Goal: Download file/media

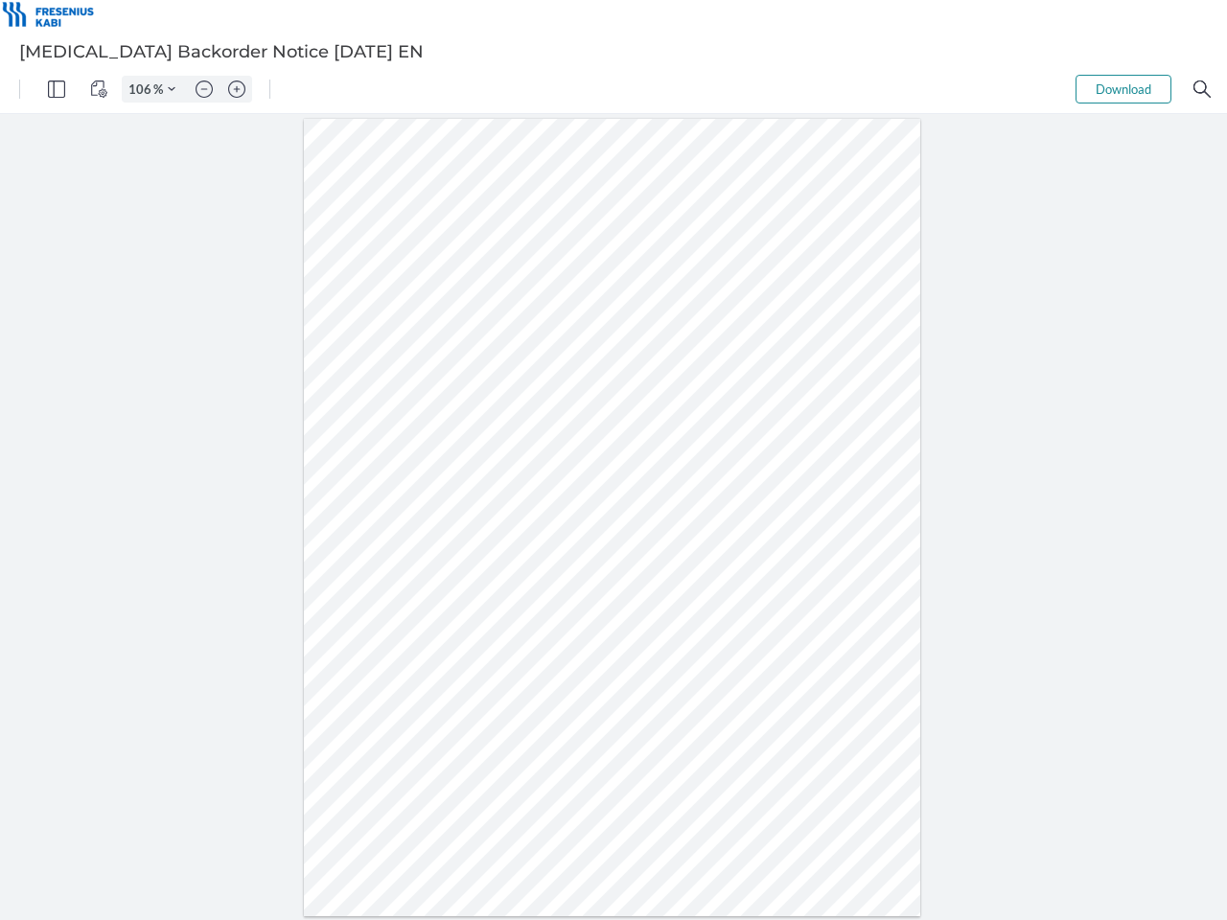
click at [57, 89] on img "Panel" at bounding box center [56, 88] width 17 height 17
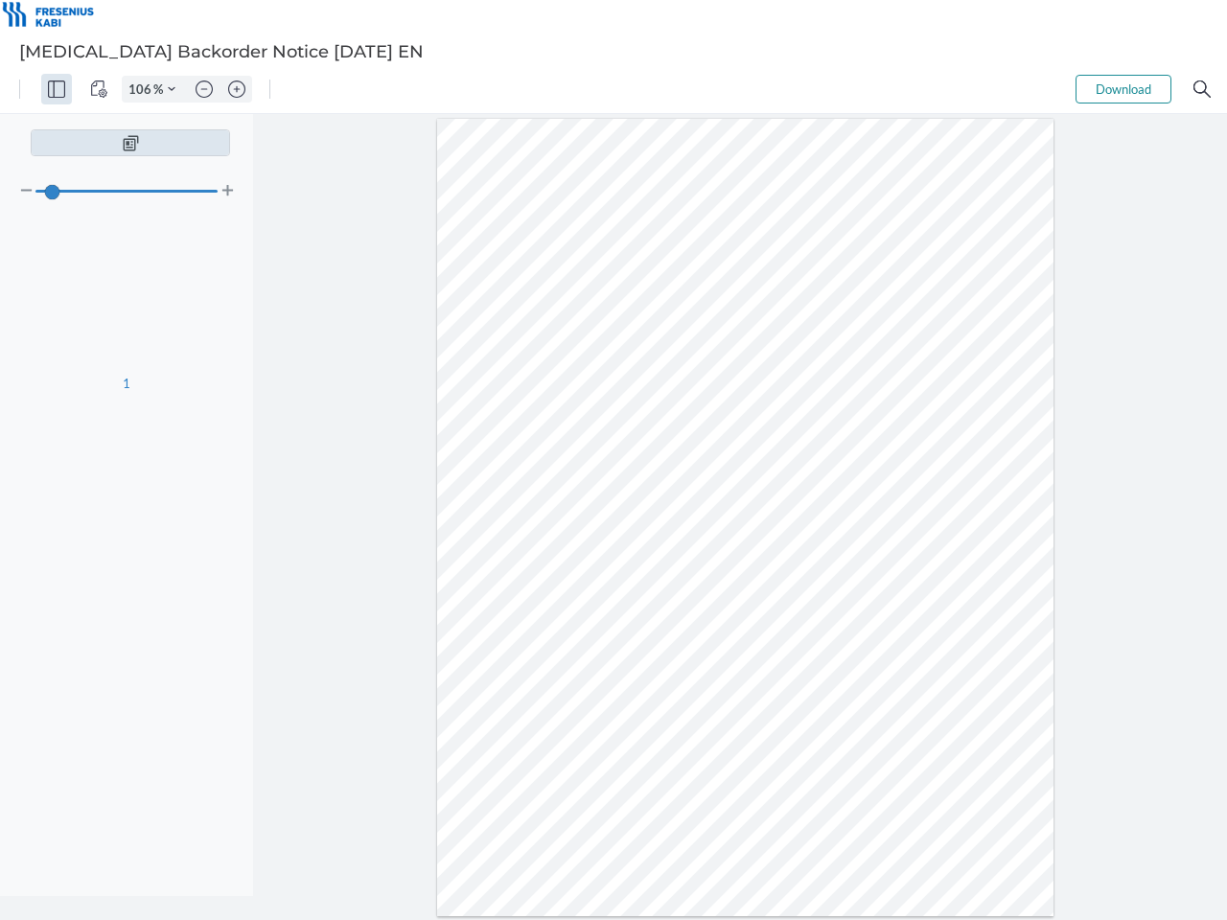
click at [99, 89] on img "View Controls" at bounding box center [98, 88] width 17 height 17
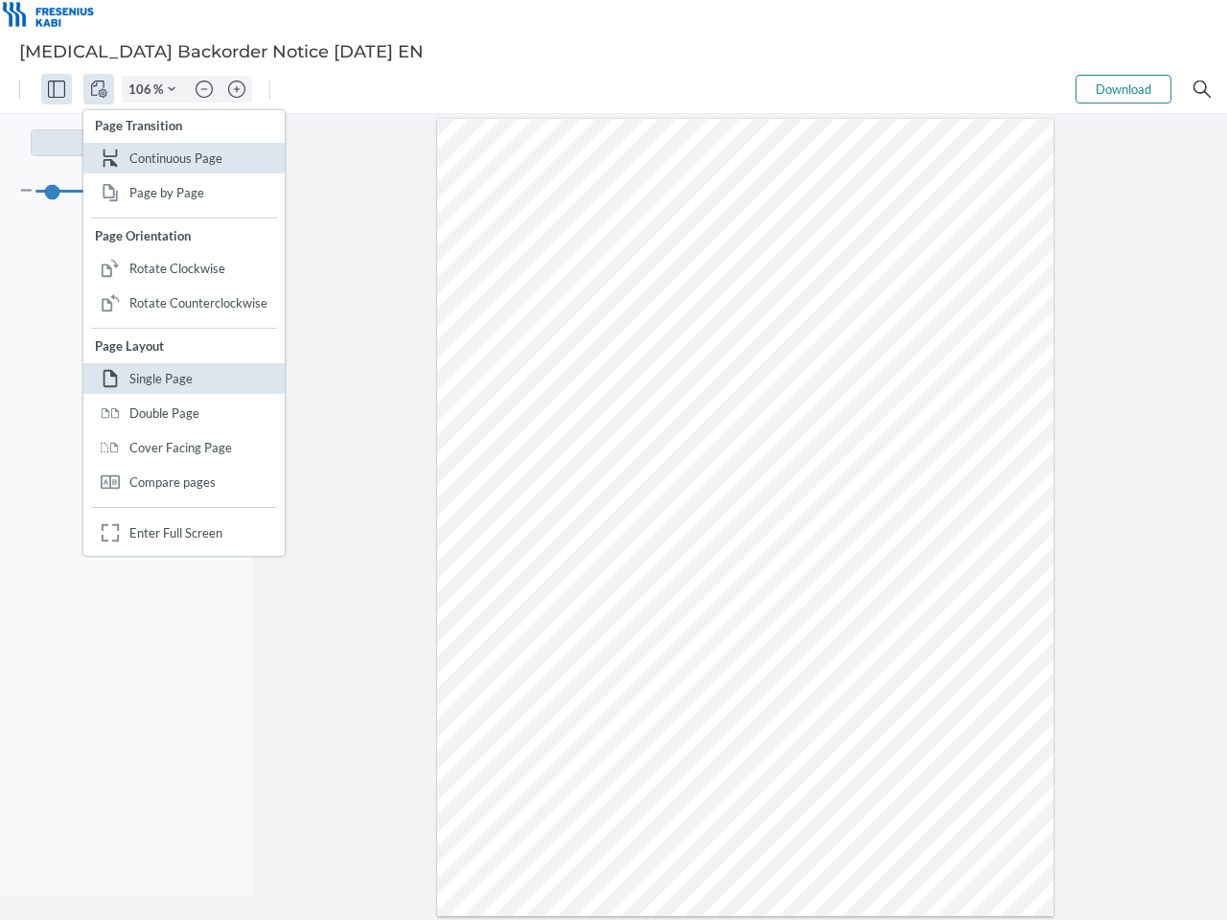
click at [143, 89] on input "106" at bounding box center [138, 88] width 31 height 17
click at [172, 89] on img "Zoom Controls" at bounding box center [172, 89] width 8 height 8
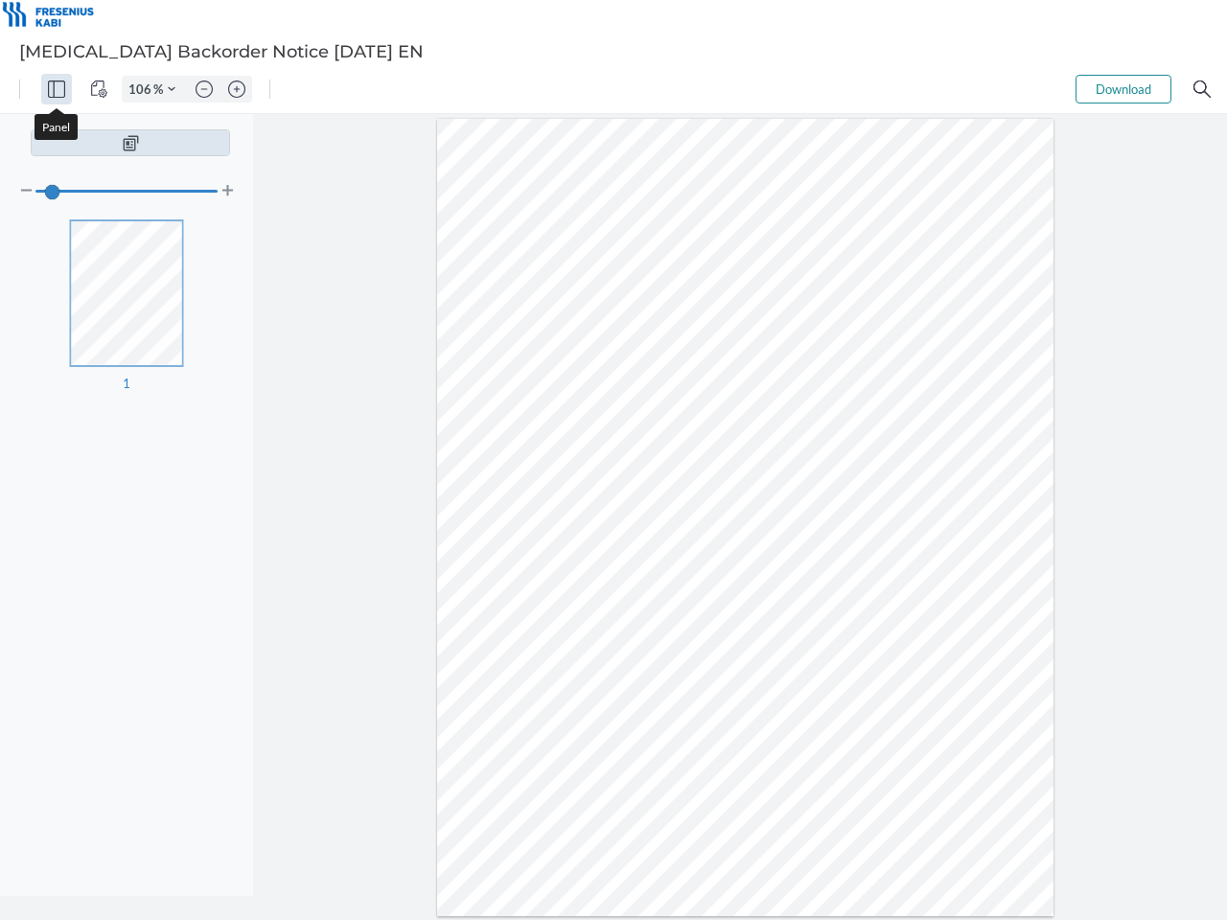
click at [204, 89] on img "Zoom out" at bounding box center [203, 88] width 17 height 17
click at [237, 89] on img "Zoom in" at bounding box center [236, 88] width 17 height 17
type input "106"
click at [1123, 89] on button "Download" at bounding box center [1123, 89] width 96 height 29
click at [1202, 89] on img "Search" at bounding box center [1201, 88] width 17 height 17
